Goal: Share content

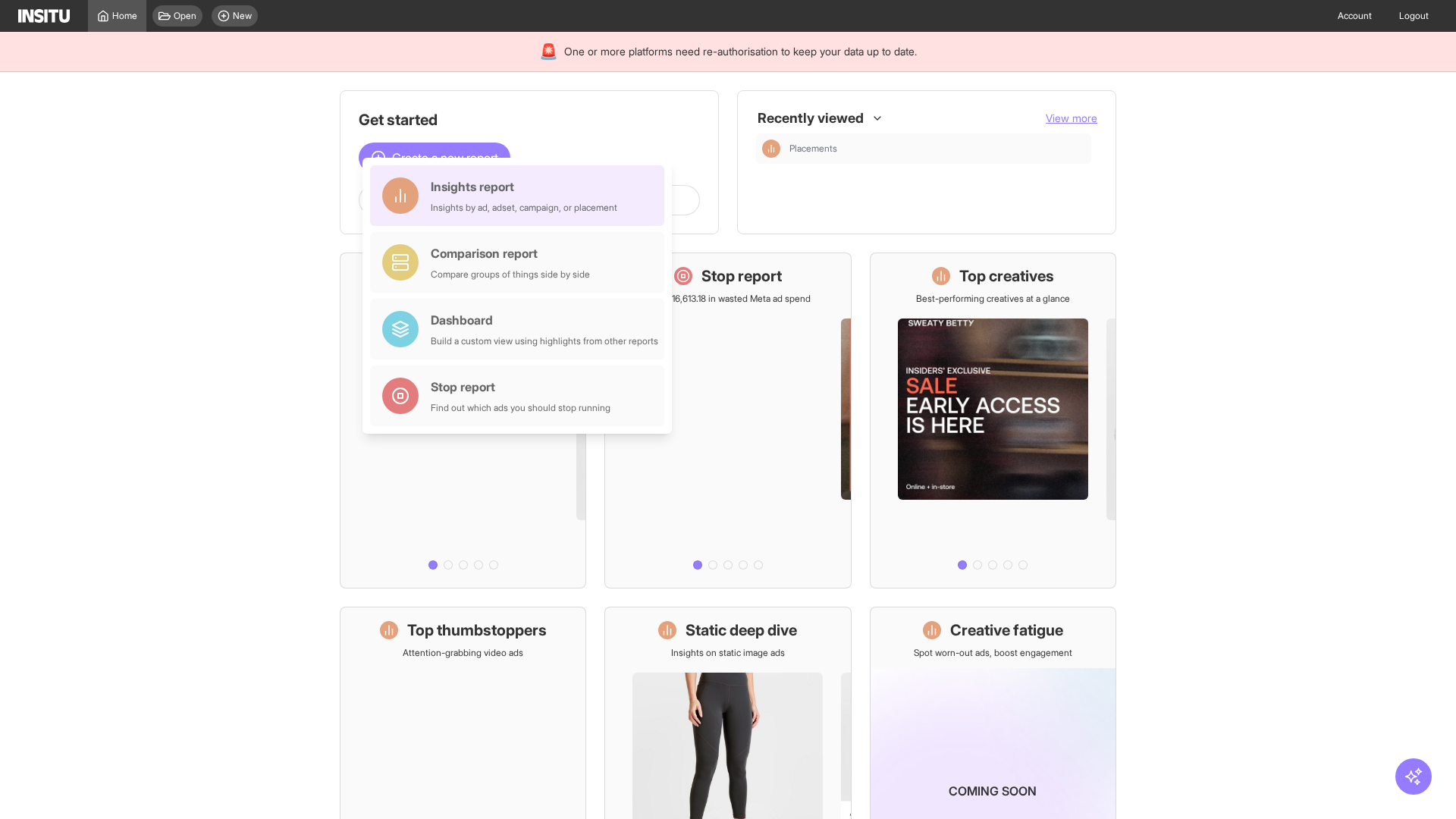
click at [521, 195] on div "Insights report Insights by ad, adset, campaign, or placement" at bounding box center [524, 195] width 186 height 37
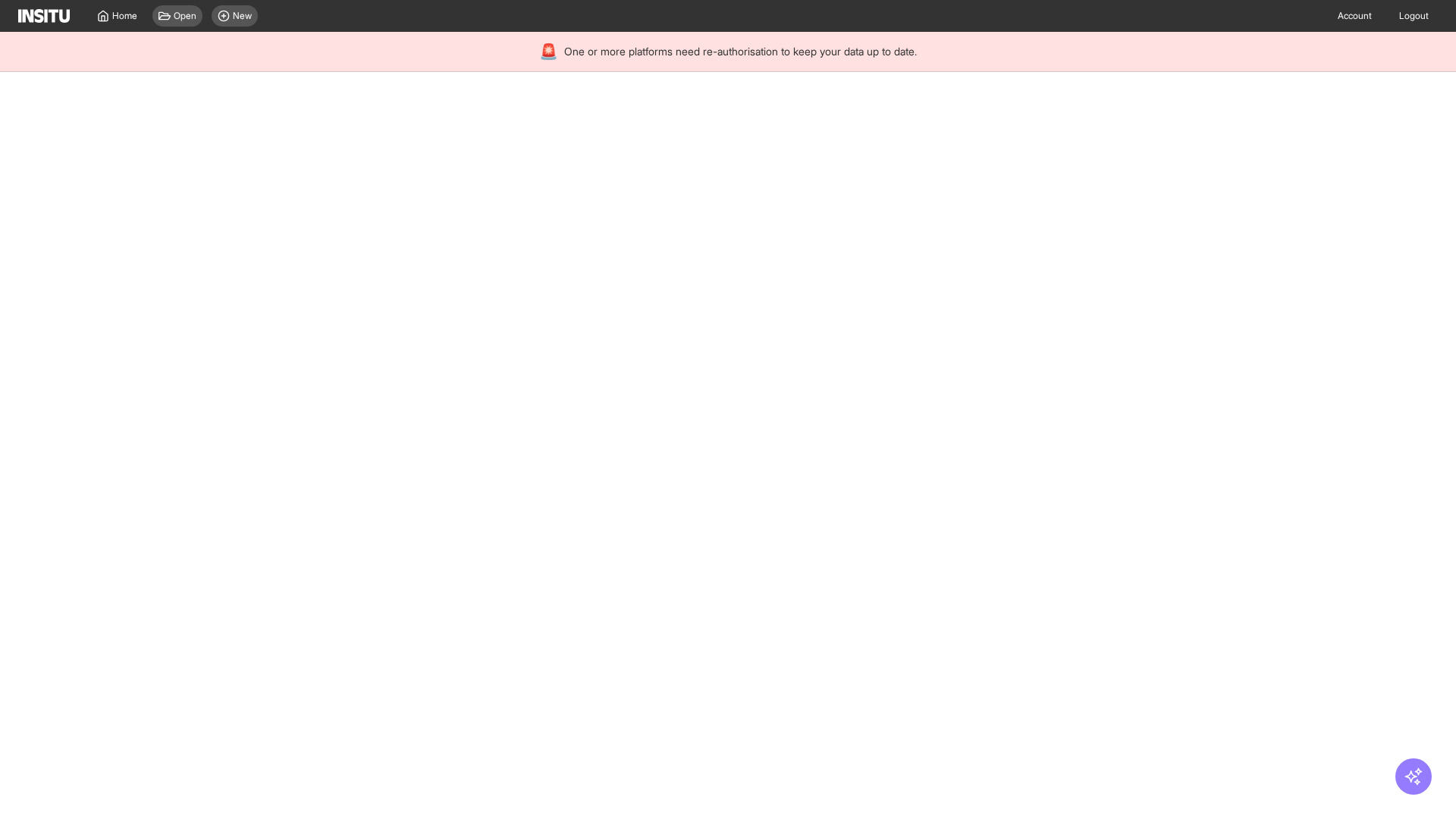
select select "**"
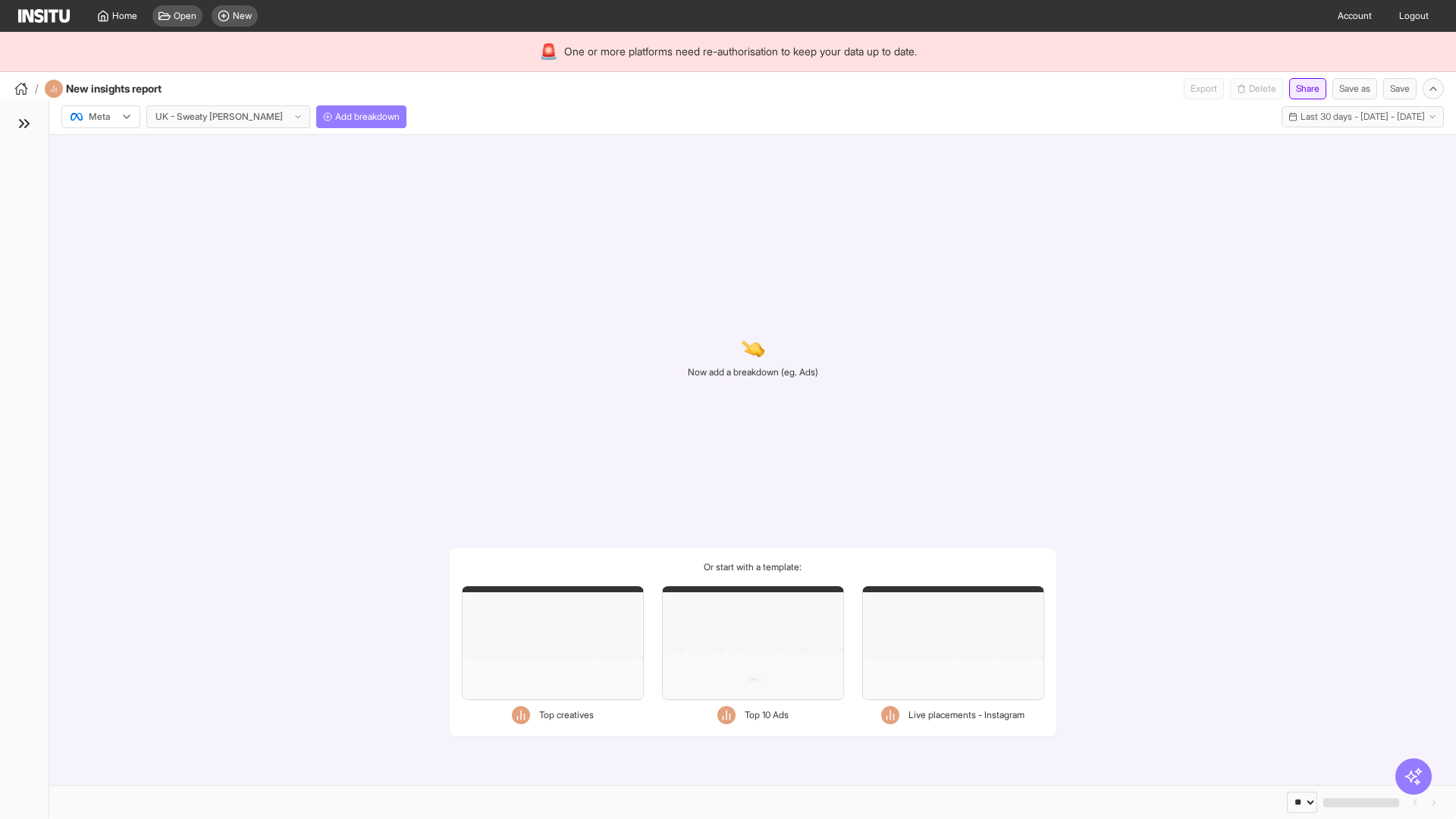
click at [1301, 89] on button "Share" at bounding box center [1308, 89] width 37 height 22
